Goal: Task Accomplishment & Management: Complete application form

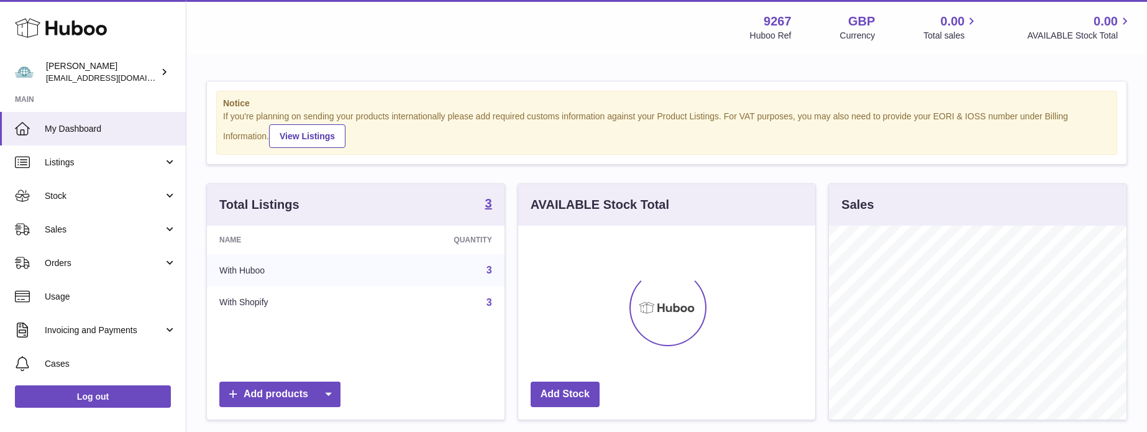
scroll to position [194, 297]
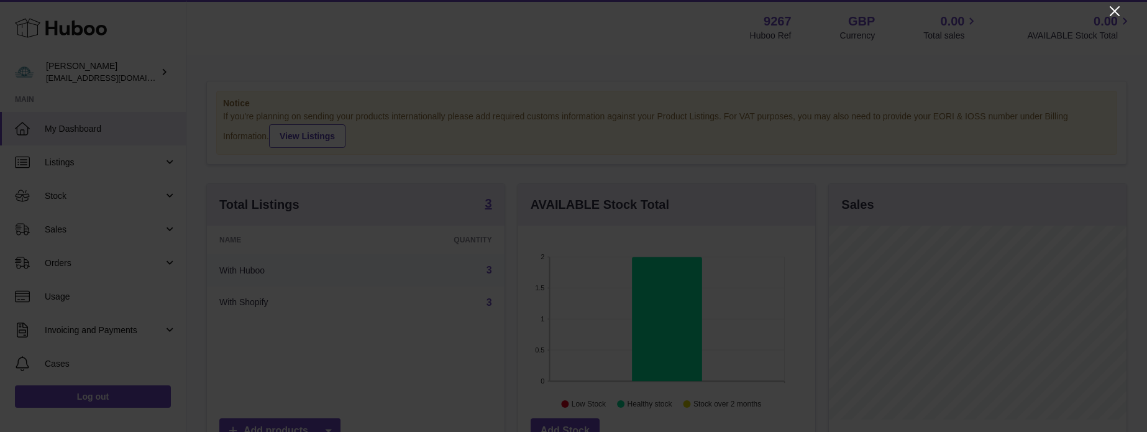
click at [1112, 12] on icon "Close" at bounding box center [1114, 11] width 15 height 15
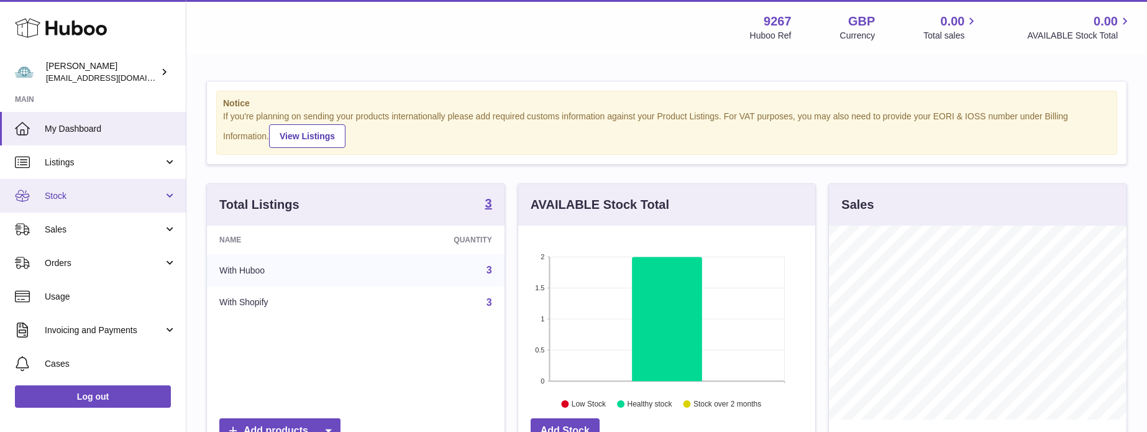
click at [63, 205] on link "Stock" at bounding box center [93, 196] width 186 height 34
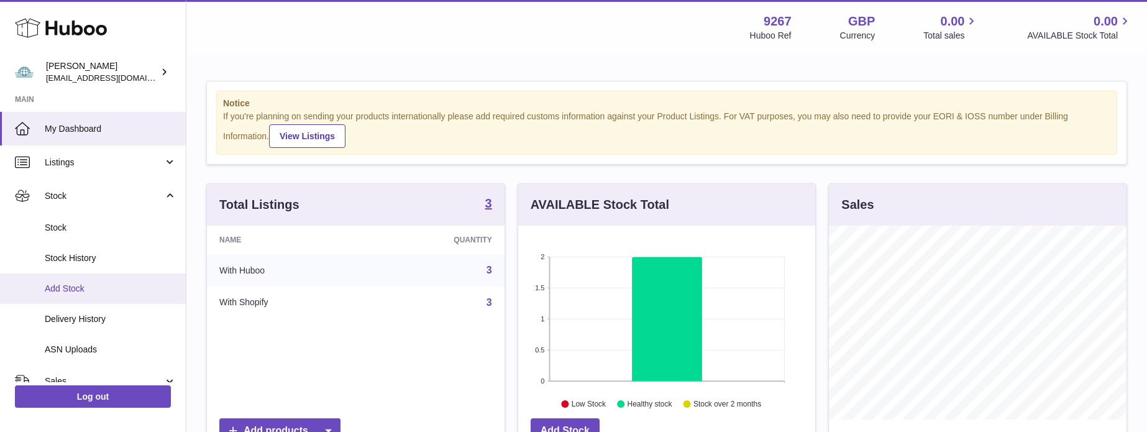
click at [69, 288] on span "Add Stock" at bounding box center [111, 289] width 132 height 12
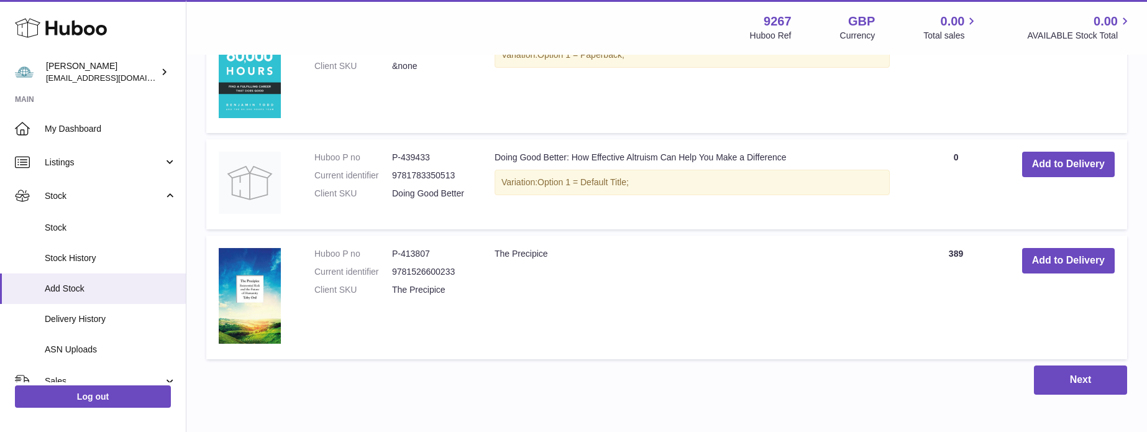
scroll to position [538, 0]
click at [1034, 159] on button "Add to Delivery" at bounding box center [1068, 163] width 93 height 25
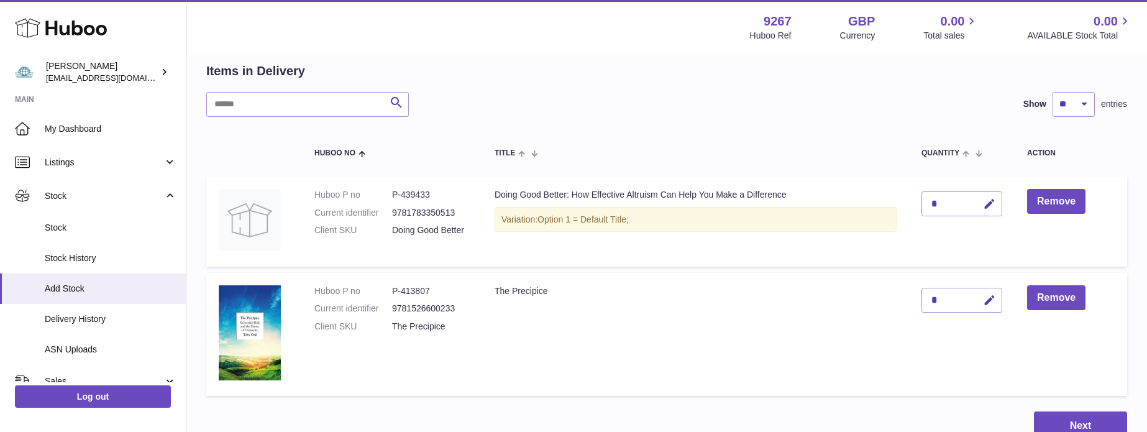
scroll to position [69, 0]
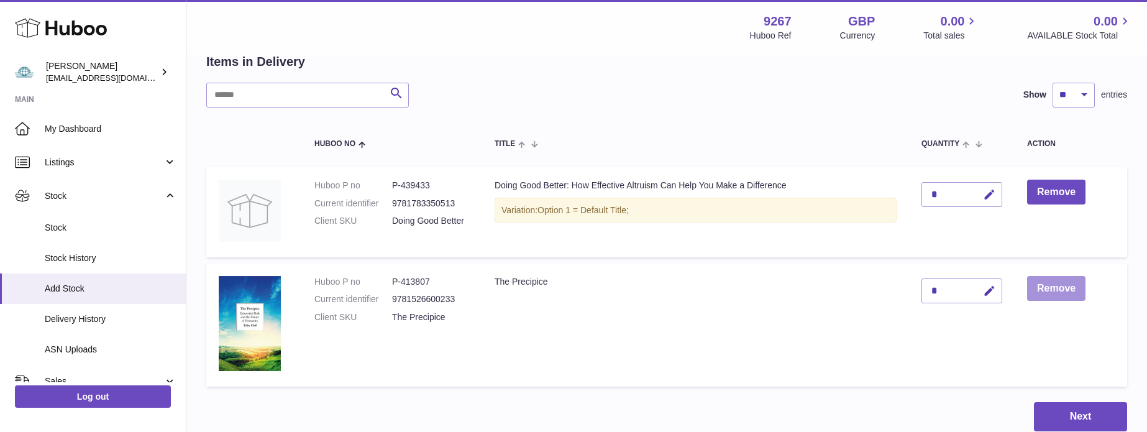
click at [1058, 280] on button "Remove" at bounding box center [1056, 288] width 58 height 25
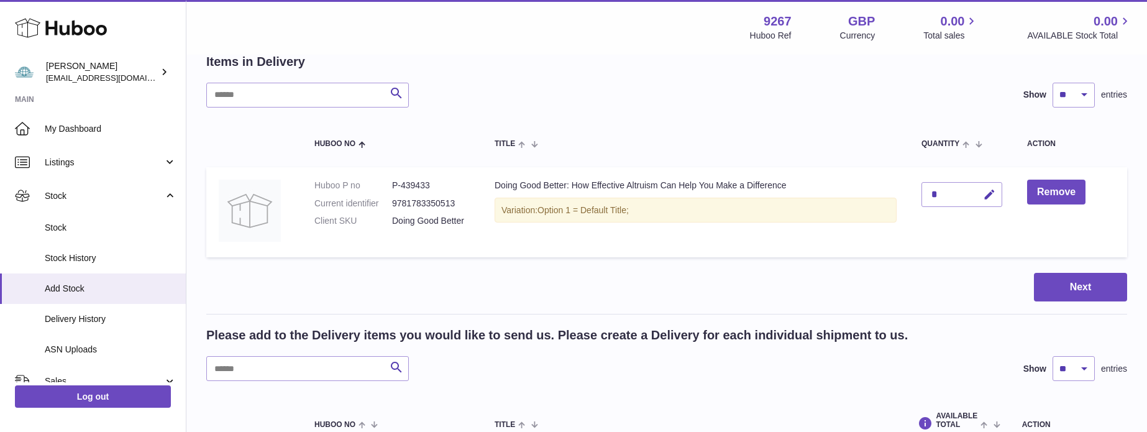
click at [945, 193] on div "*" at bounding box center [962, 194] width 81 height 25
click at [985, 198] on icon "button" at bounding box center [989, 194] width 13 height 13
type input "***"
click at [1073, 282] on button "Next" at bounding box center [1080, 287] width 93 height 29
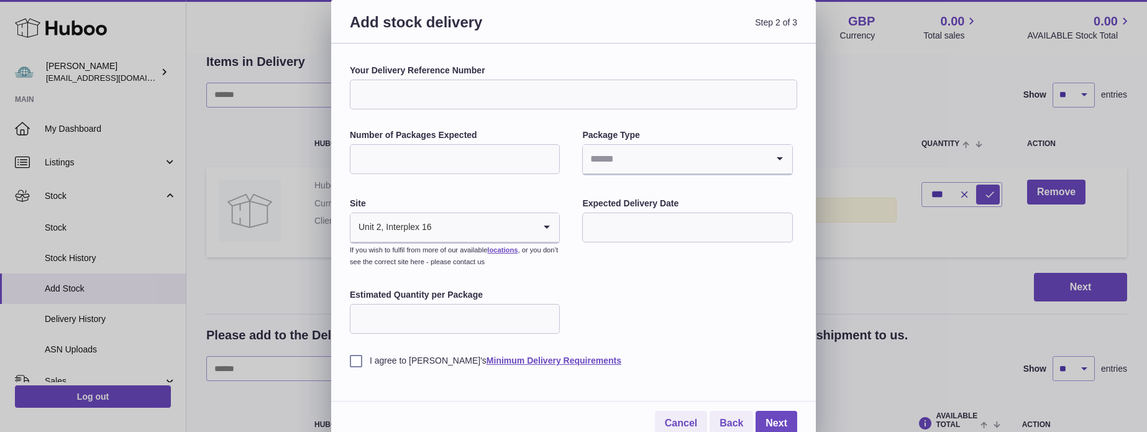
click at [405, 86] on input "Your Delivery Reference Number" at bounding box center [573, 95] width 447 height 30
type input "**********"
click at [439, 168] on input "Number of Packages Expected" at bounding box center [455, 159] width 210 height 30
click at [603, 160] on input "Search for option" at bounding box center [675, 159] width 184 height 29
click at [628, 199] on li "Unknown" at bounding box center [688, 192] width 208 height 25
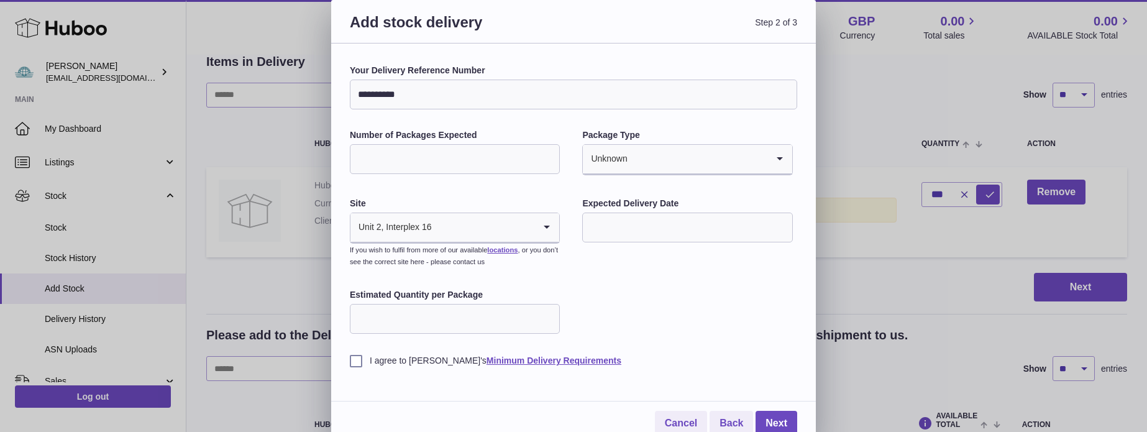
click at [431, 316] on input "Estimated Quantity per Package" at bounding box center [455, 319] width 210 height 30
type input "***"
click at [622, 216] on input "text" at bounding box center [687, 228] width 210 height 30
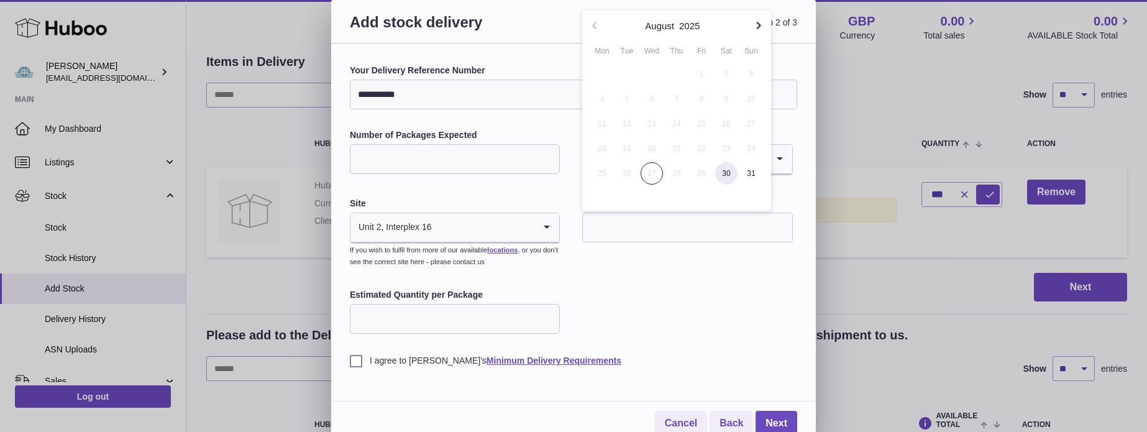
click at [727, 171] on span "30" at bounding box center [726, 173] width 22 height 22
type input "**********"
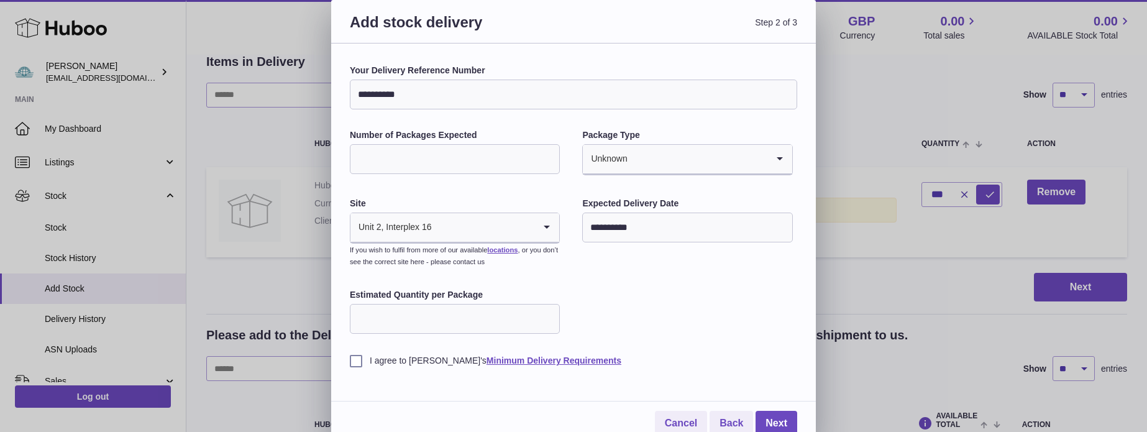
click at [386, 149] on input "Number of Packages Expected" at bounding box center [455, 159] width 210 height 30
type input "*"
click at [771, 411] on link "Next" at bounding box center [777, 423] width 42 height 25
click at [355, 359] on label "I agree to Huboo's Minimum Delivery Requirements" at bounding box center [573, 361] width 447 height 12
click at [773, 413] on link "Next" at bounding box center [777, 423] width 42 height 25
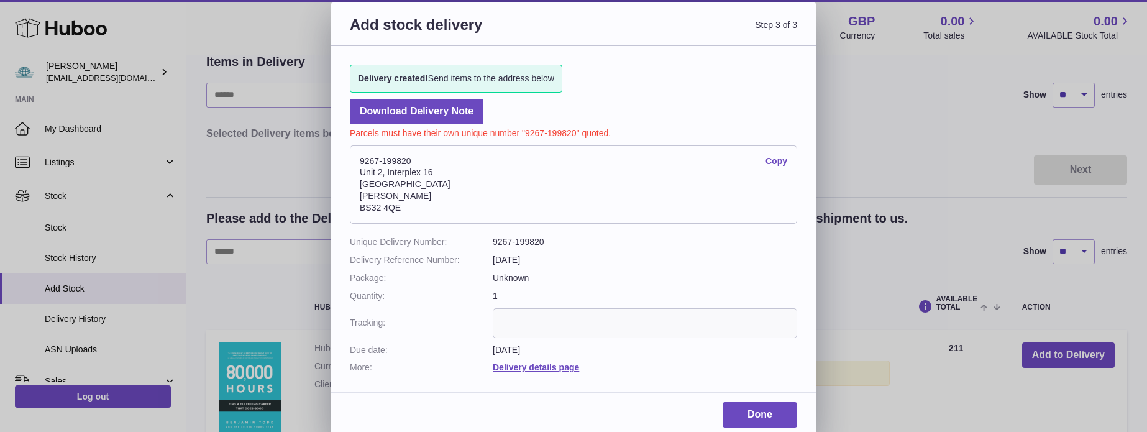
click at [773, 413] on link "Done" at bounding box center [760, 414] width 75 height 25
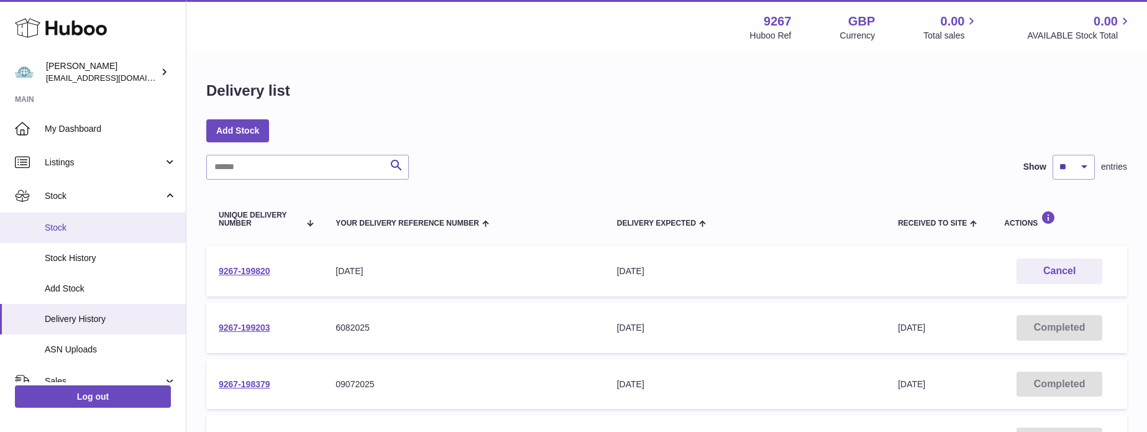
click at [86, 231] on span "Stock" at bounding box center [111, 228] width 132 height 12
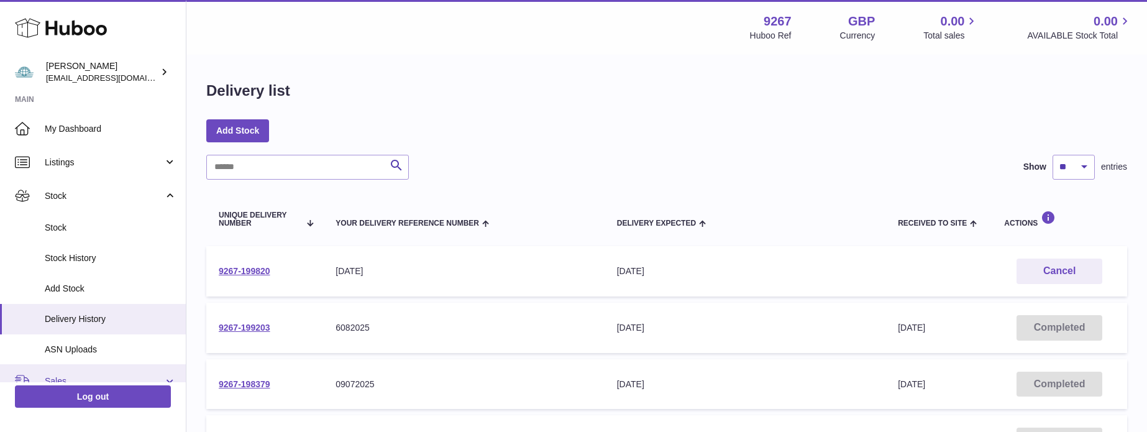
click at [51, 375] on span "Sales" at bounding box center [104, 381] width 119 height 12
